Goal: Information Seeking & Learning: Check status

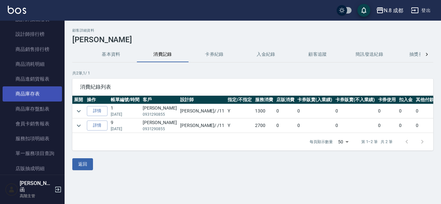
scroll to position [308, 0]
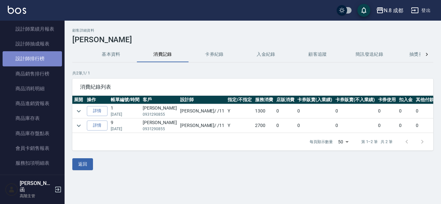
click at [42, 55] on link "設計師排行榜" at bounding box center [32, 58] width 59 height 15
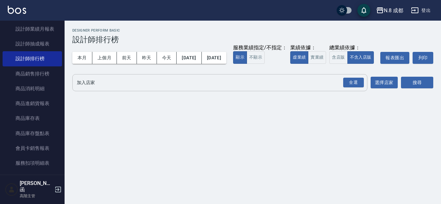
click at [92, 89] on input "加入店家" at bounding box center [215, 82] width 280 height 11
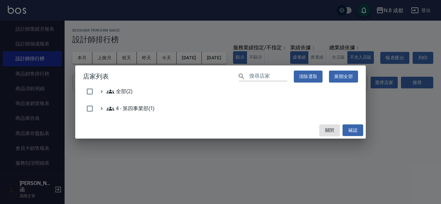
click at [42, 74] on div "店家列表 ​ 清除選取 展開全部 全部(2) 4 - 第四事業部(1) 關閉 確認" at bounding box center [220, 102] width 441 height 204
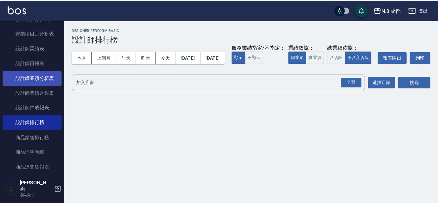
scroll to position [244, 0]
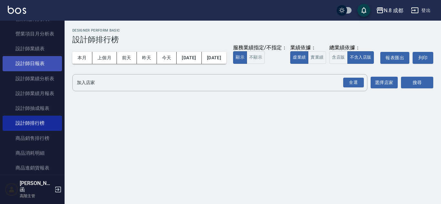
click at [44, 65] on link "設計師日報表" at bounding box center [32, 63] width 59 height 15
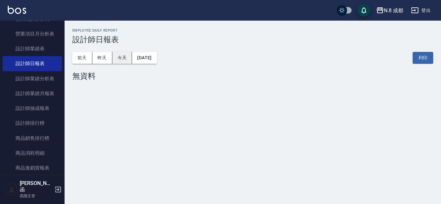
click at [117, 60] on button "今天" at bounding box center [122, 58] width 20 height 12
click at [106, 59] on button "昨天" at bounding box center [102, 58] width 20 height 12
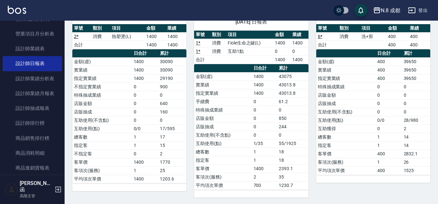
scroll to position [32, 0]
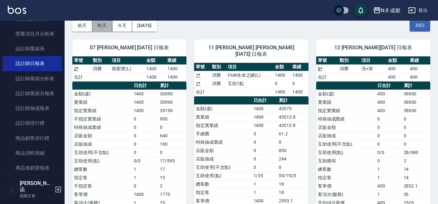
click at [96, 29] on button "昨天" at bounding box center [102, 26] width 20 height 12
click at [102, 26] on button "昨天" at bounding box center [102, 26] width 20 height 12
click at [130, 26] on button "今天" at bounding box center [122, 26] width 20 height 12
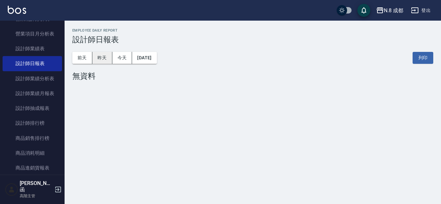
click at [99, 56] on button "昨天" at bounding box center [102, 58] width 20 height 12
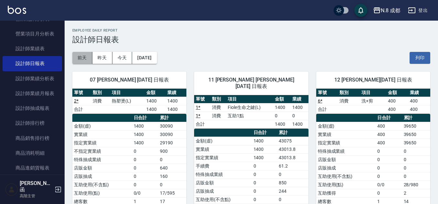
click at [82, 58] on button "前天" at bounding box center [82, 58] width 20 height 12
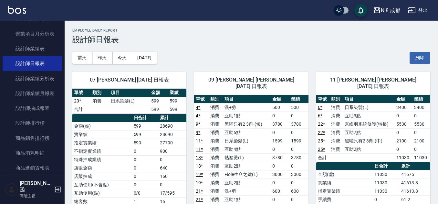
scroll to position [32, 0]
